Goal: Task Accomplishment & Management: Manage account settings

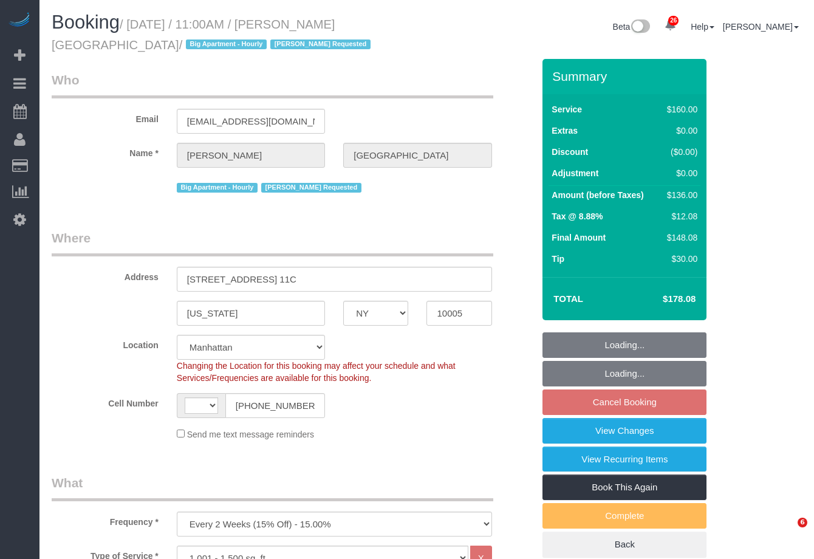
select select "NY"
select select "number:89"
select select "number:90"
select select "number:15"
select select "number:5"
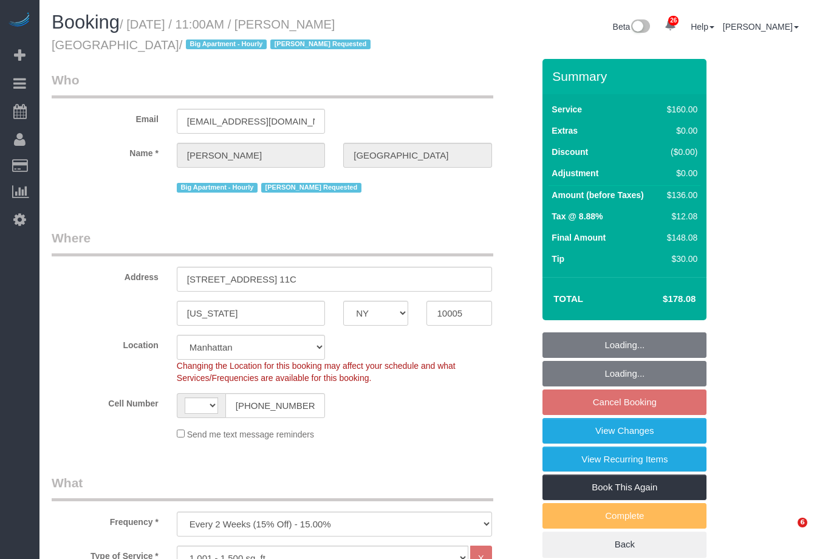
select select "object:1053"
select select "string:[GEOGRAPHIC_DATA]"
select select "spot4"
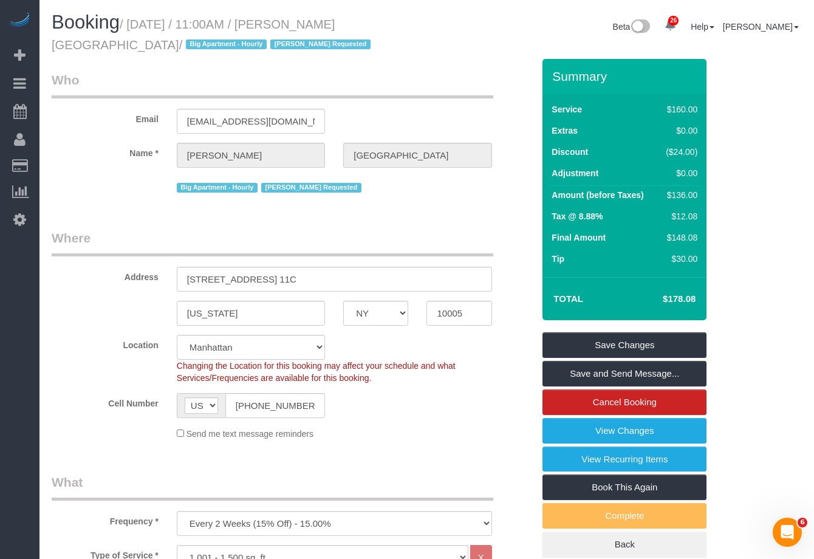
drag, startPoint x: 137, startPoint y: 23, endPoint x: 415, endPoint y: 24, distance: 277.7
click at [415, 24] on h1 "Booking / [DATE] / 11:00AM / [PERSON_NAME][GEOGRAPHIC_DATA] / Big Apartment - H…" at bounding box center [235, 32] width 366 height 41
copy small "[DATE] / 11:00AM / [PERSON_NAME][GEOGRAPHIC_DATA] /"
drag, startPoint x: 185, startPoint y: 280, endPoint x: 325, endPoint y: 278, distance: 139.2
